Goal: Information Seeking & Learning: Learn about a topic

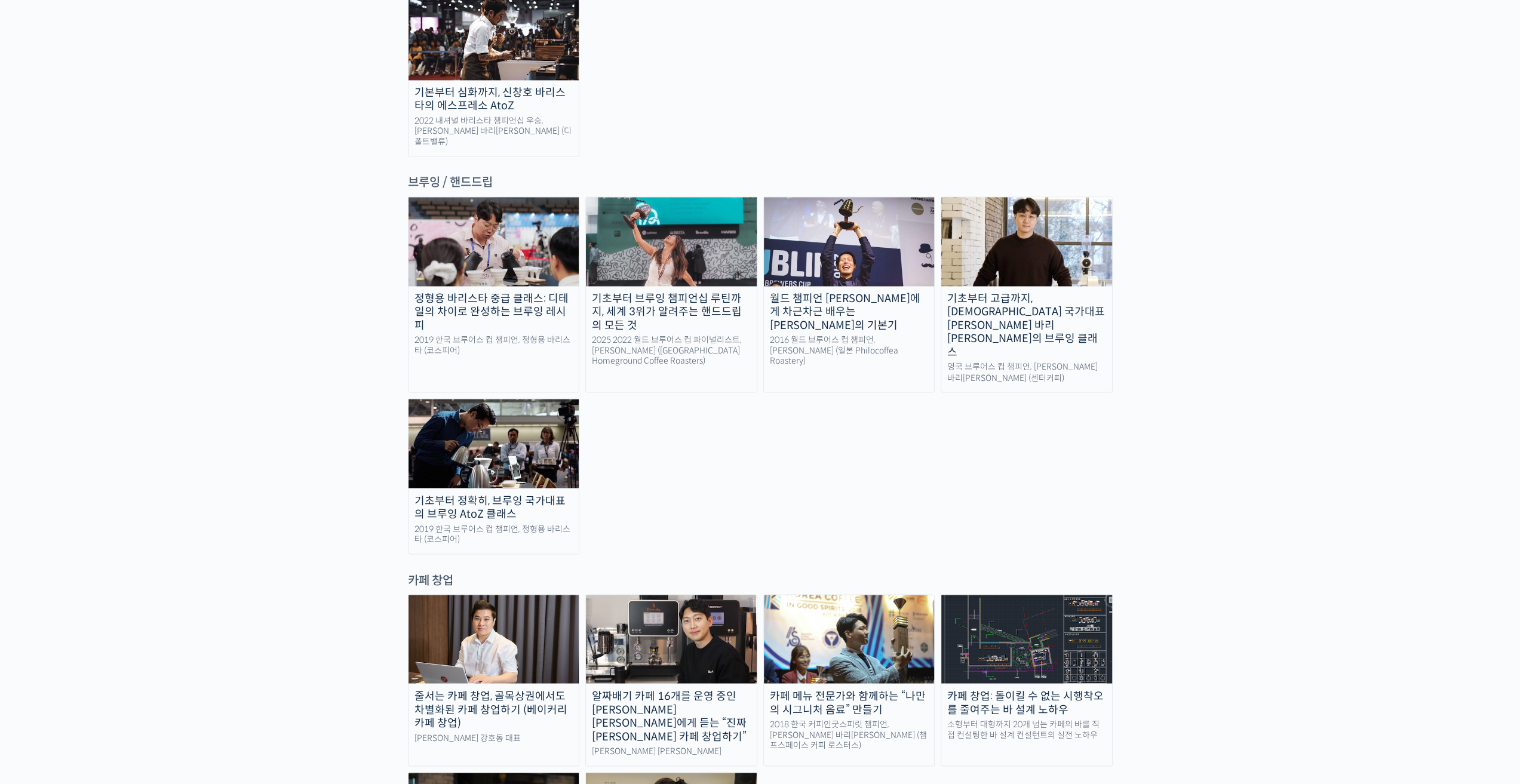
scroll to position [1850, 0]
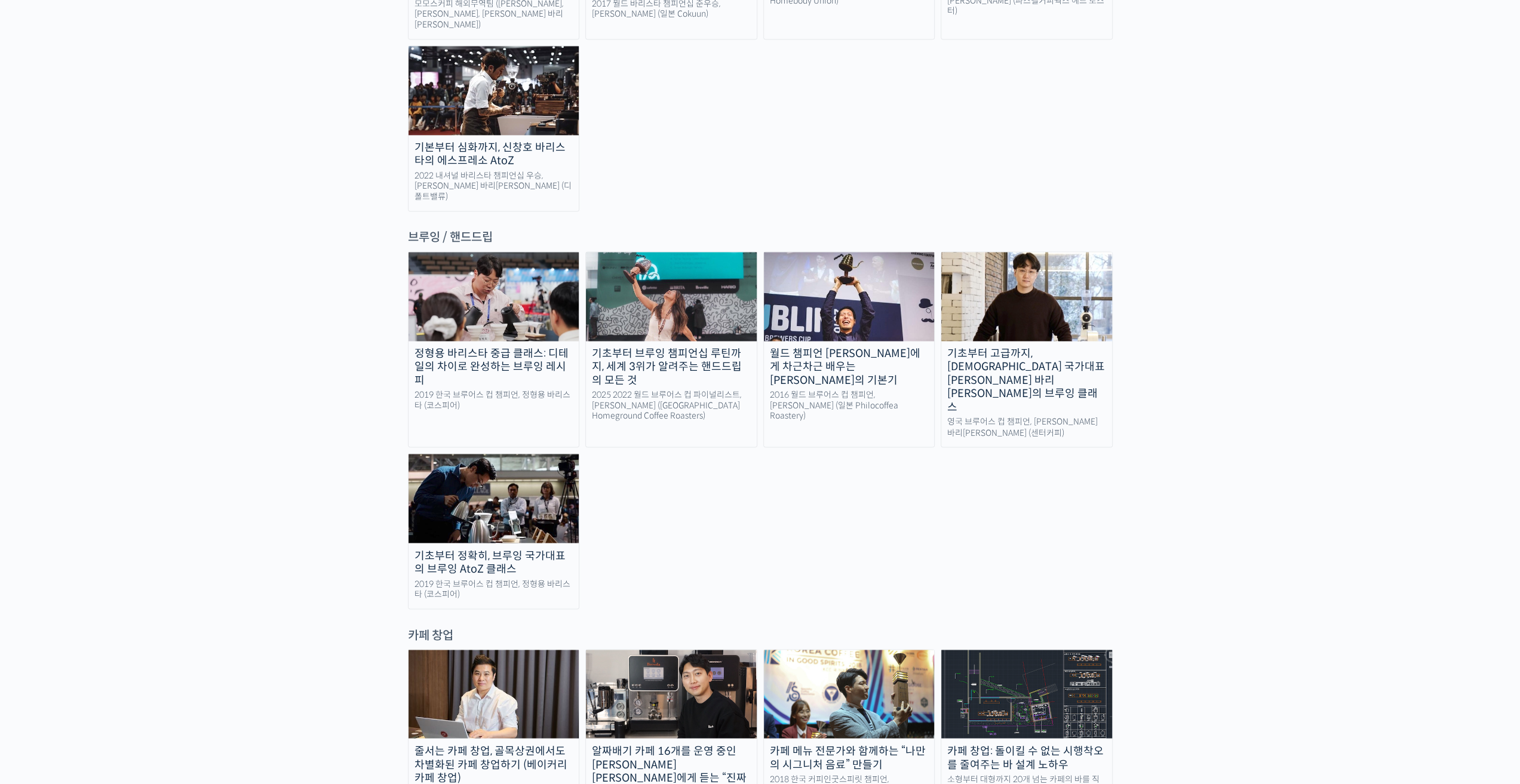
click at [494, 397] on img at bounding box center [494, 498] width 171 height 88
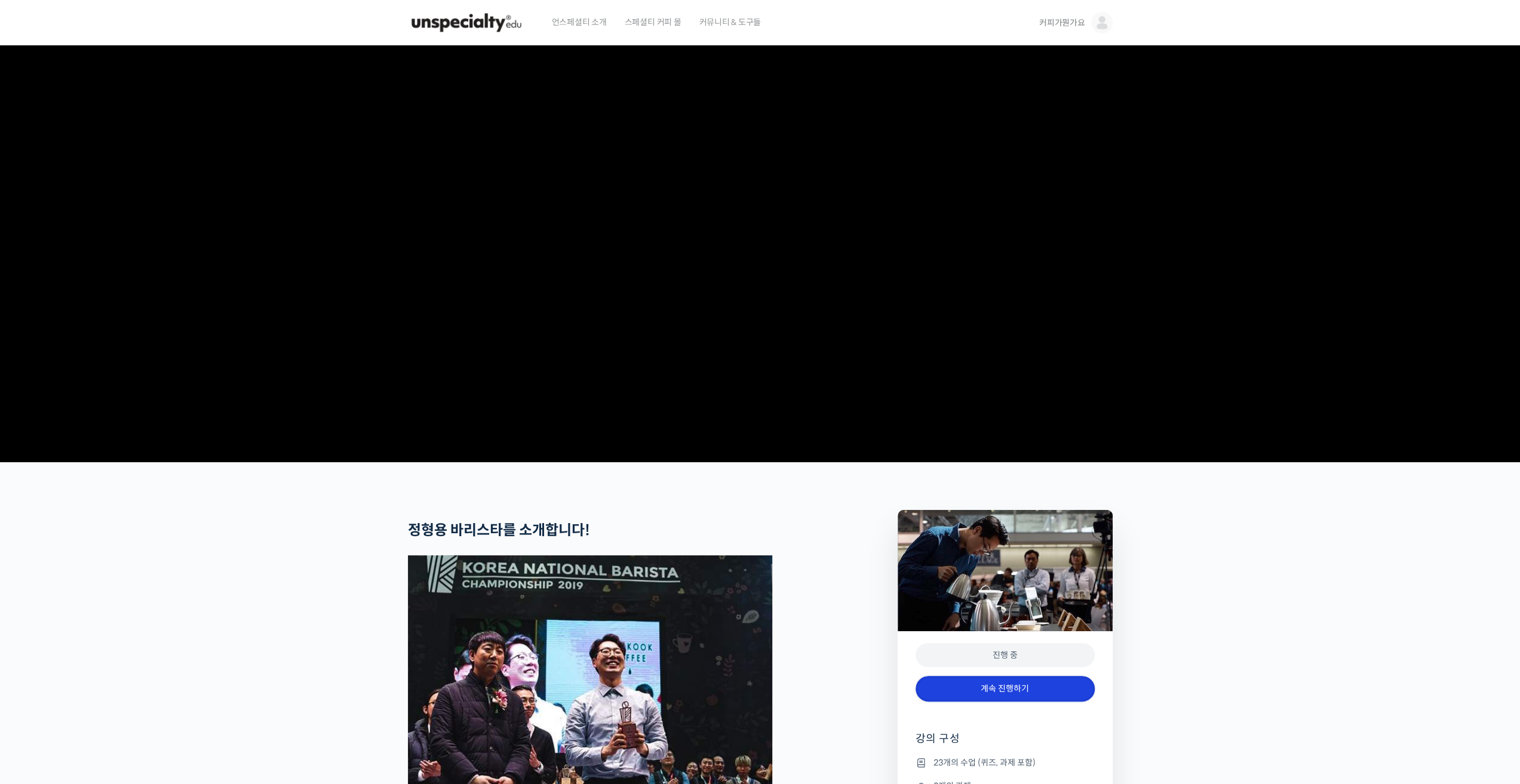
click at [1049, 701] on link "계속 진행하기" at bounding box center [1005, 689] width 179 height 26
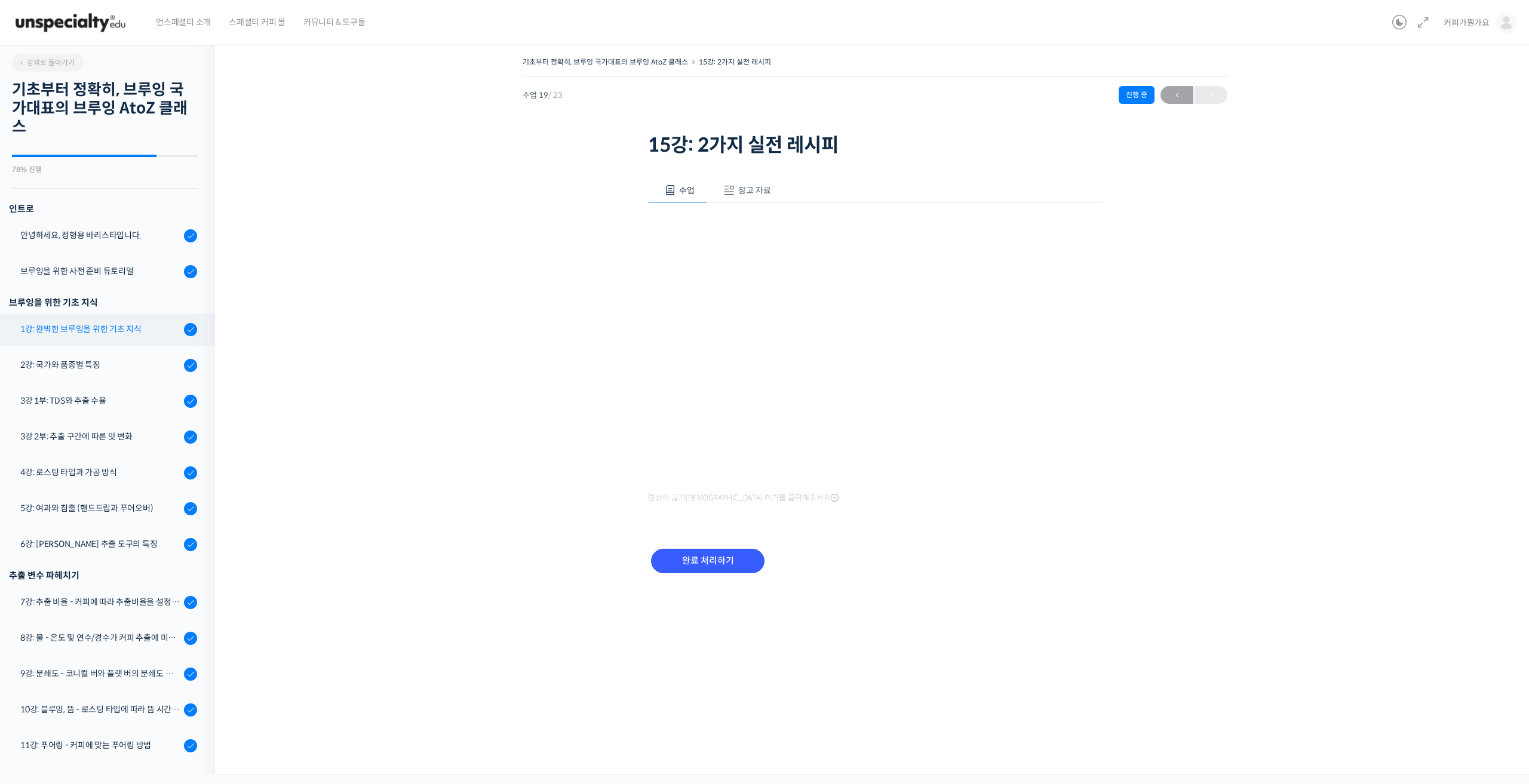
click at [104, 325] on div "1강: 완벽한 브루잉을 위한 기초 지식" at bounding box center [100, 329] width 160 height 13
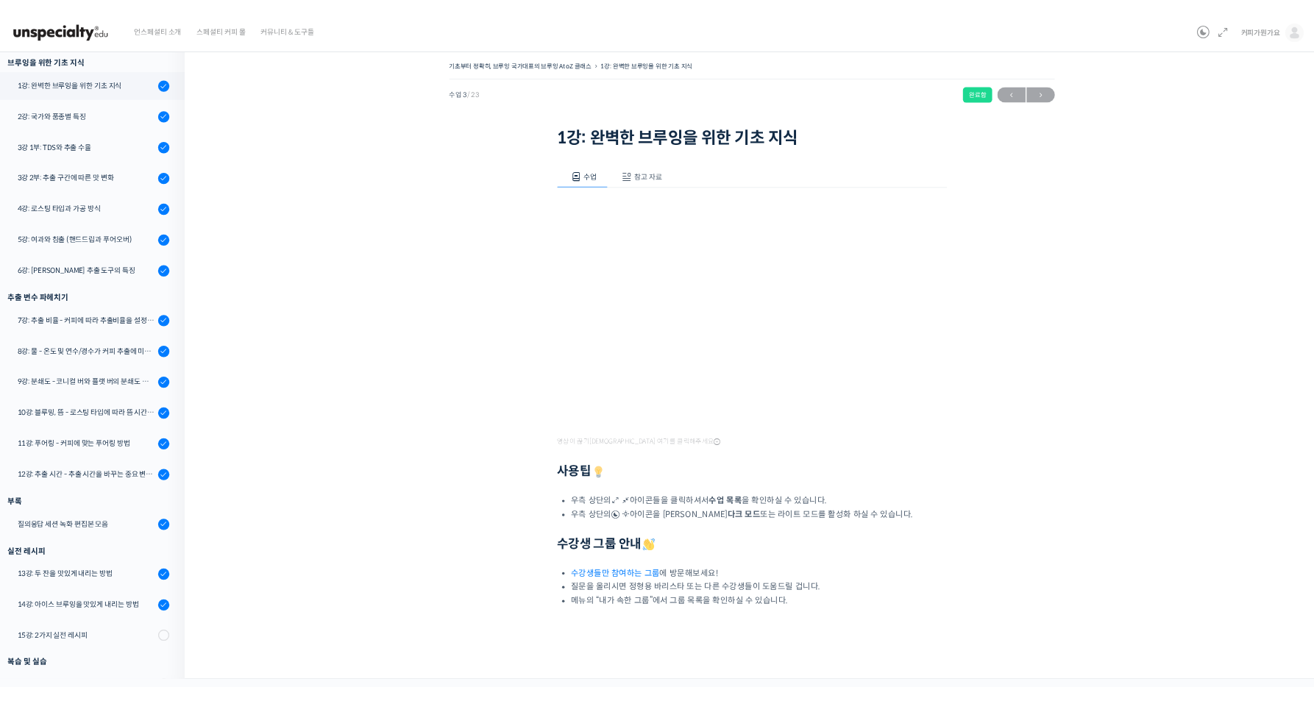
scroll to position [302, 0]
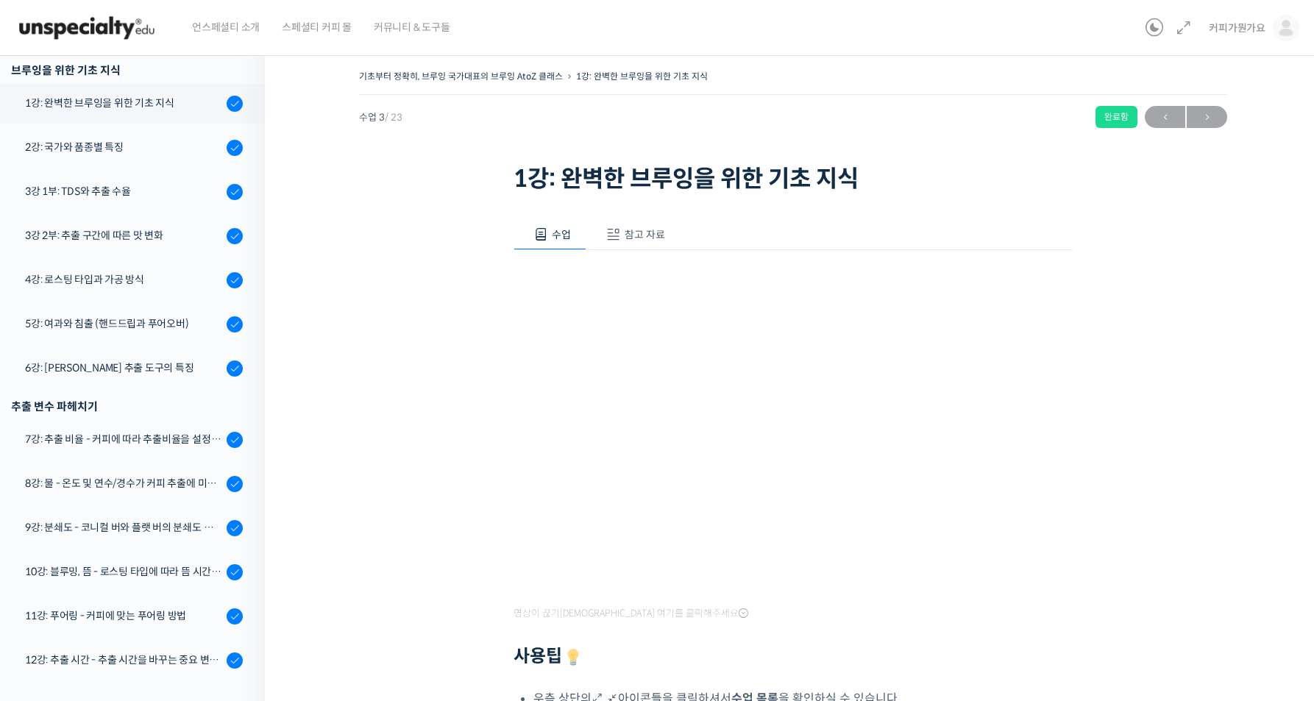
click at [1189, 366] on div "기초부터 정확히, 브루잉 국가대표의 브루잉 AtoZ 클래스 1강: 완벽한 브루잉을 위한 기초 지식 완료함 수업 3 / 23 완료함 ← 이전 다…" at bounding box center [792, 492] width 909 height 853
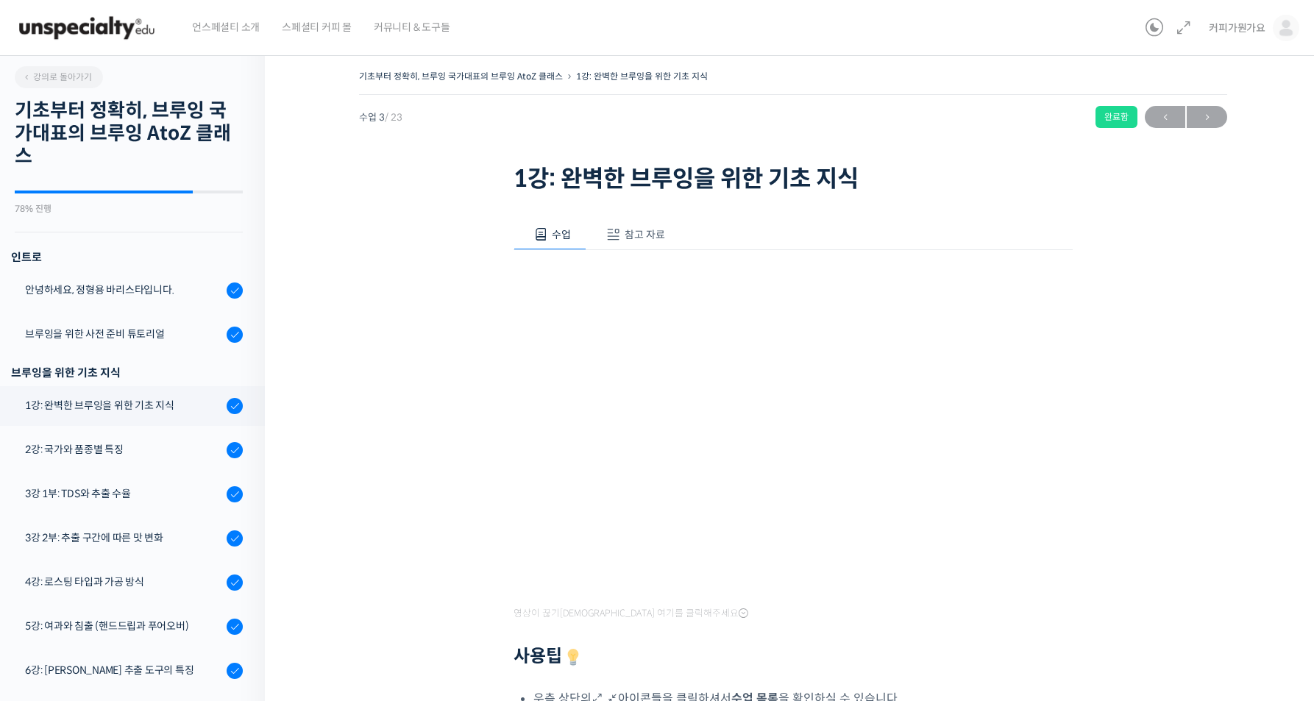
scroll to position [302, 0]
